Goal: Check status: Check status

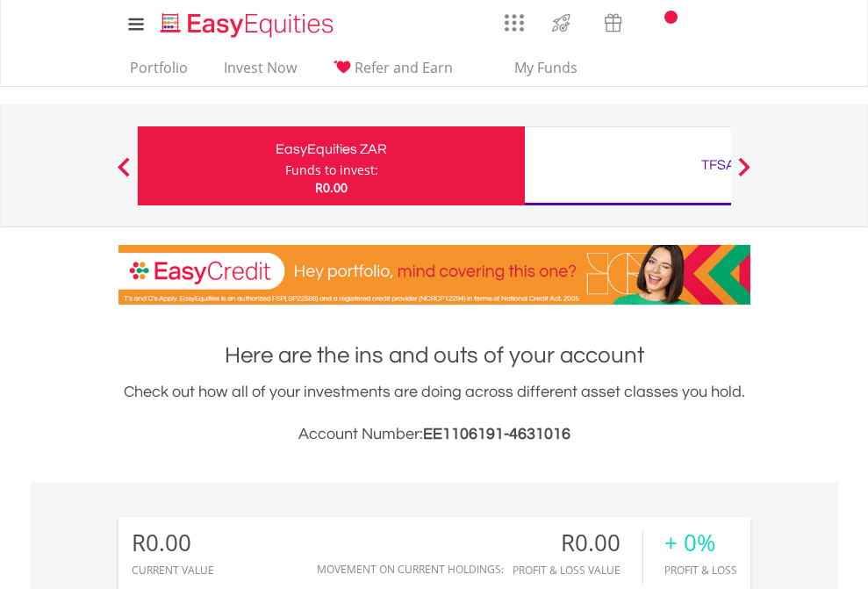
scroll to position [169, 276]
click at [285, 166] on div "Funds to invest:" at bounding box center [331, 171] width 93 height 18
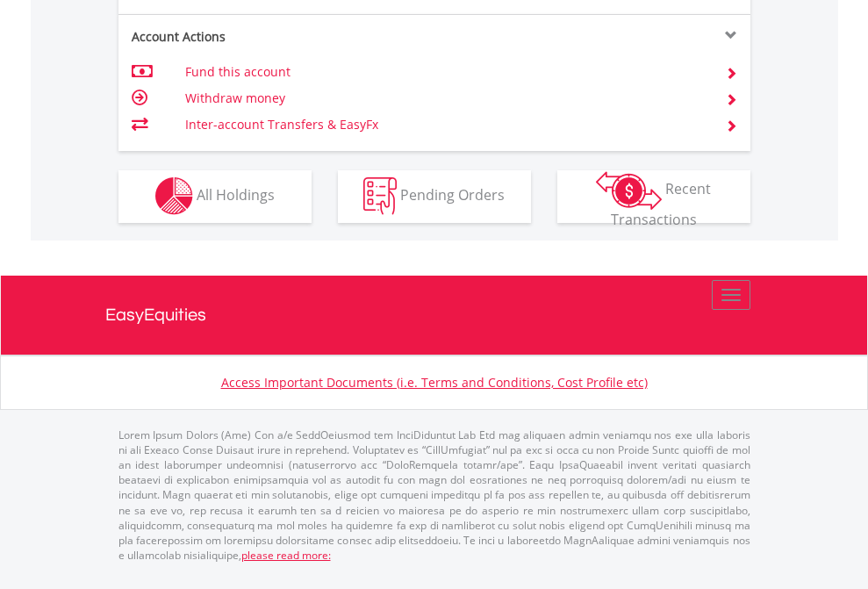
scroll to position [1642, 0]
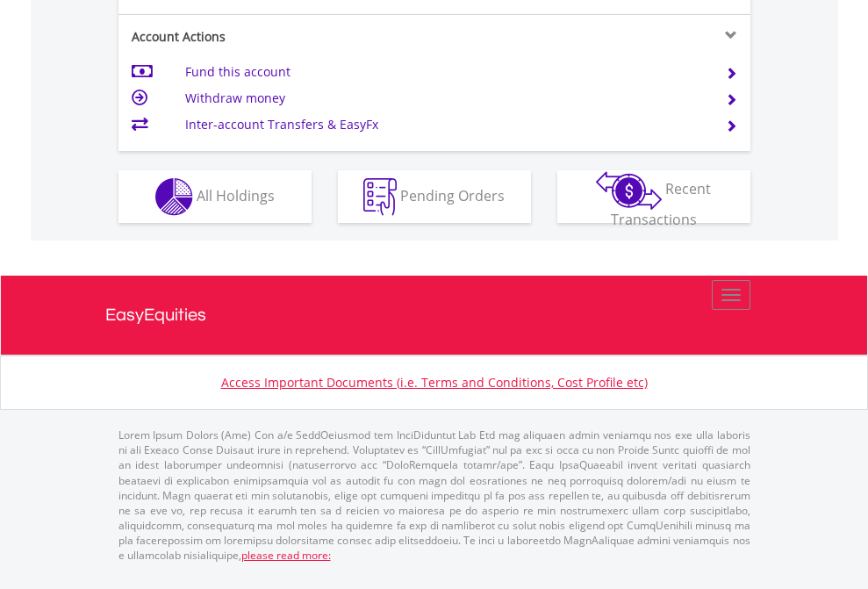
scroll to position [1648, 0]
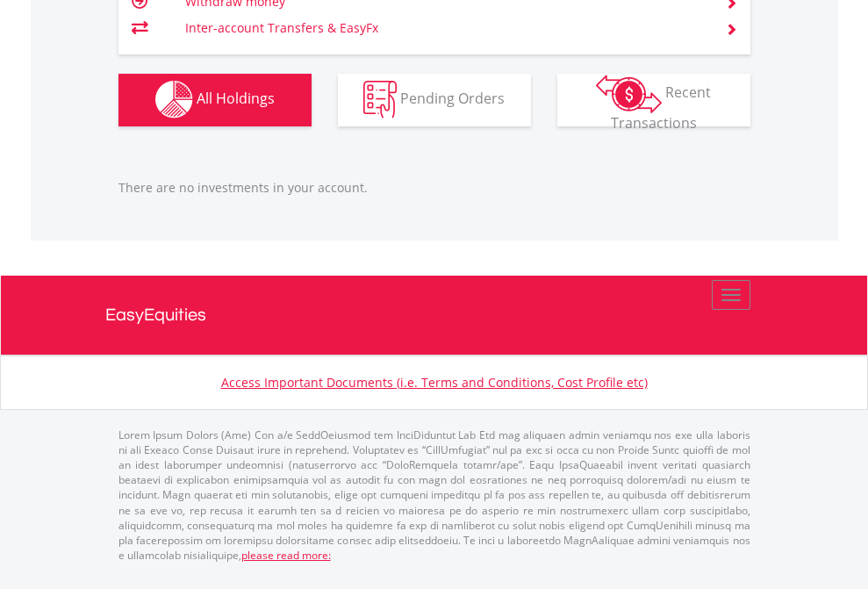
scroll to position [169, 276]
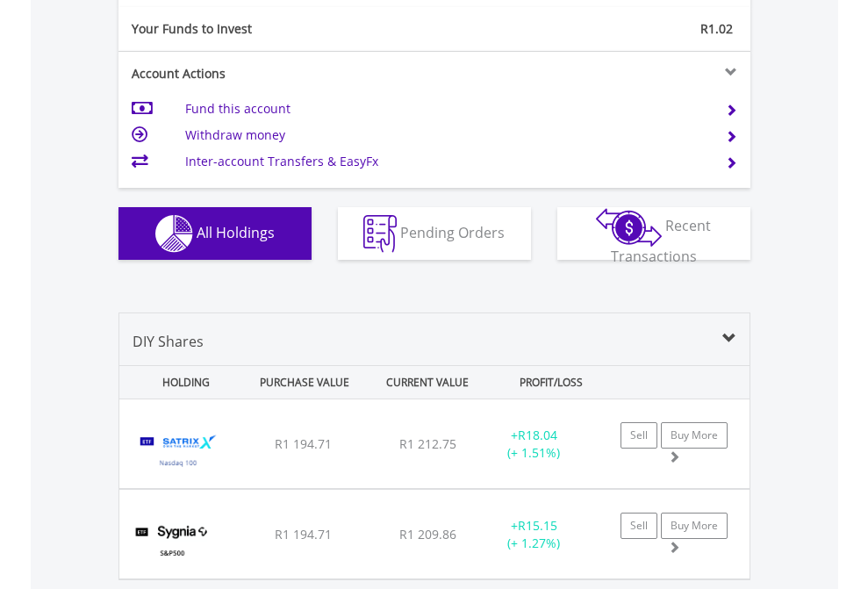
scroll to position [1953, 0]
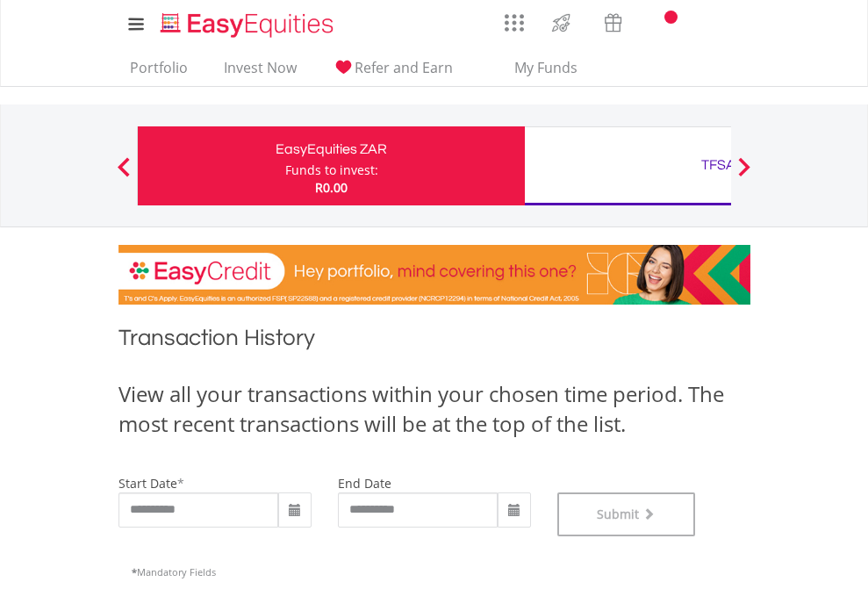
scroll to position [712, 0]
click at [628, 166] on div "TFSA" at bounding box center [719, 165] width 366 height 25
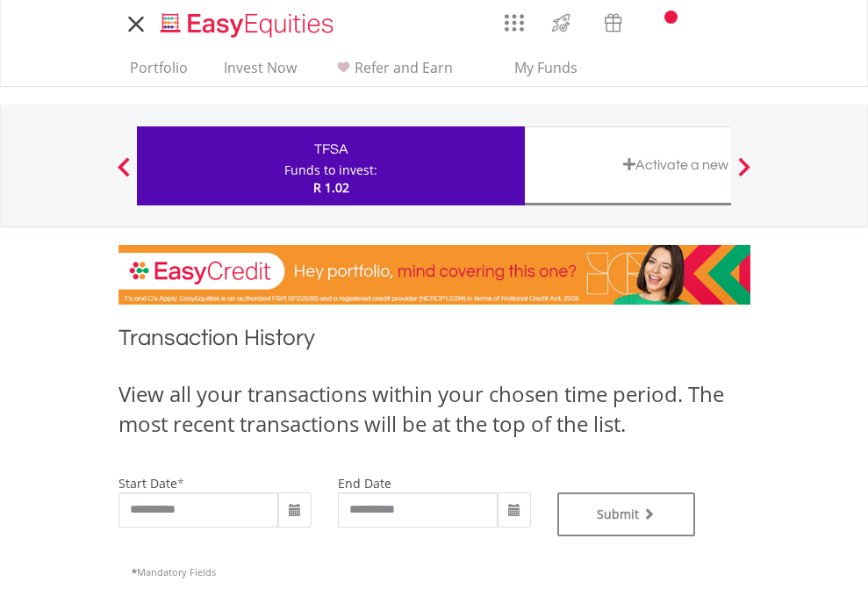
type input "**********"
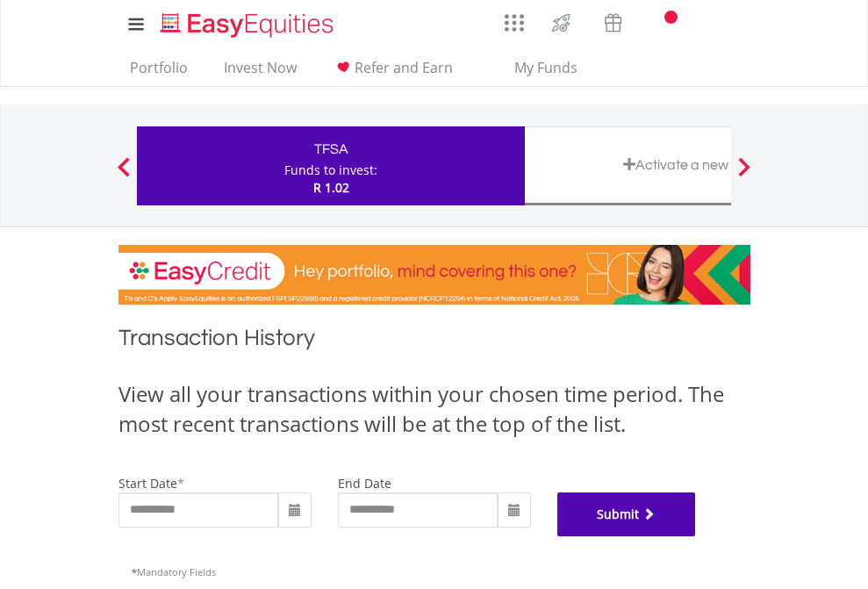
click at [696, 536] on button "Submit" at bounding box center [626, 515] width 139 height 44
